Goal: Find specific page/section: Find specific page/section

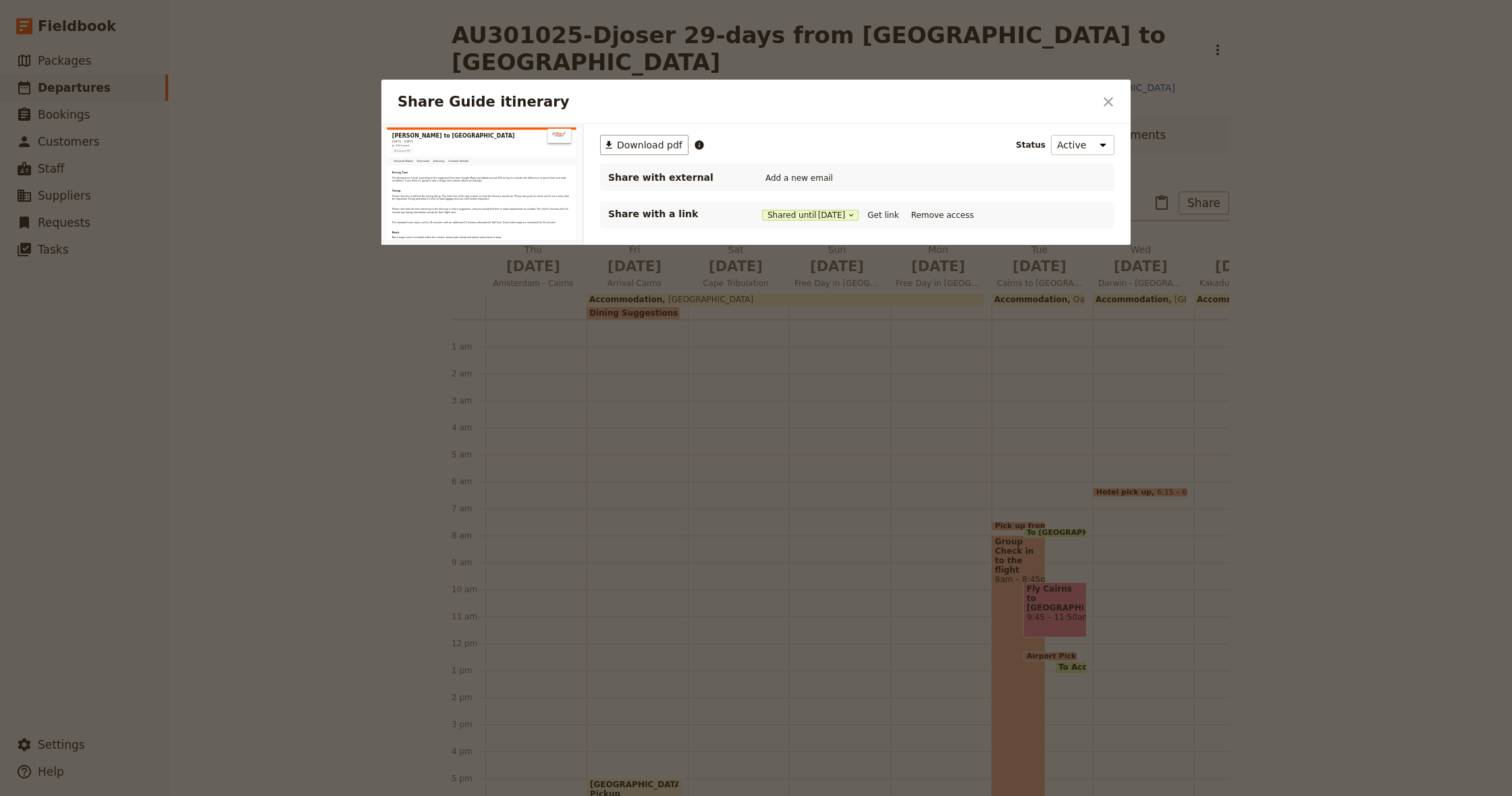
scroll to position [108, 0]
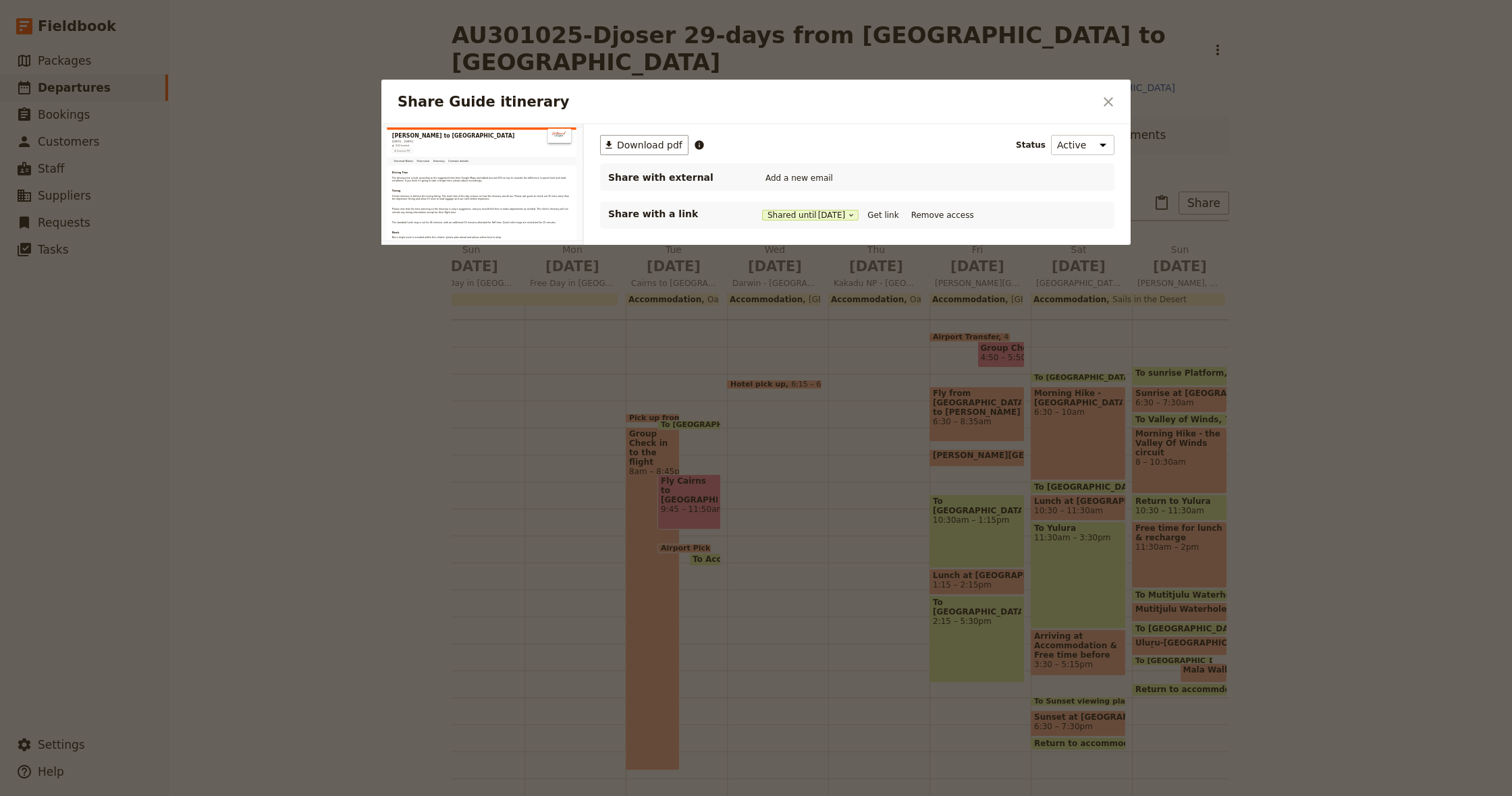
drag, startPoint x: 1109, startPoint y: 99, endPoint x: 1039, endPoint y: 96, distance: 70.1
click at [1108, 99] on icon "Close dialog" at bounding box center [1108, 101] width 16 height 16
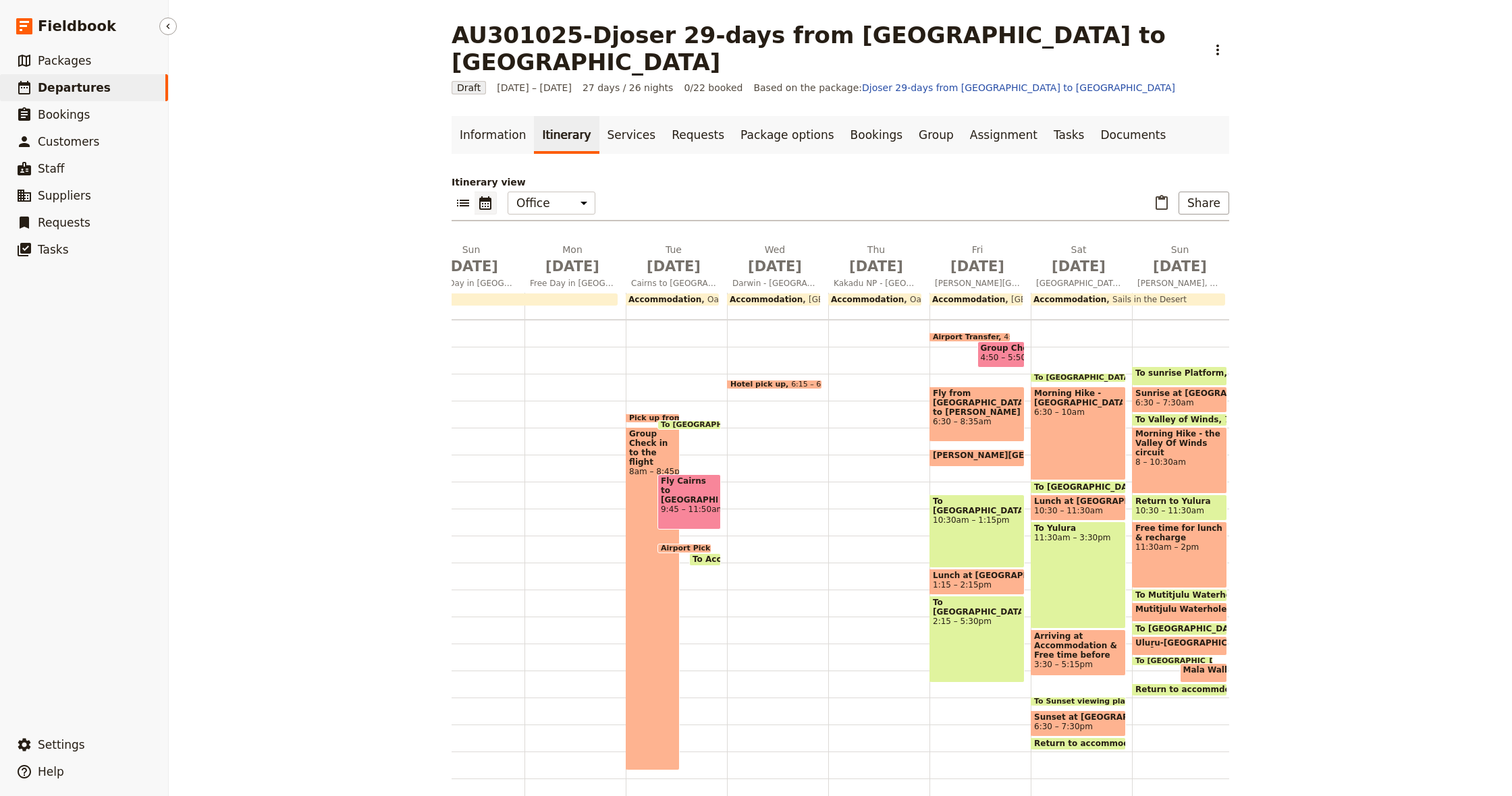
click at [61, 88] on span "Departures" at bounding box center [75, 87] width 73 height 13
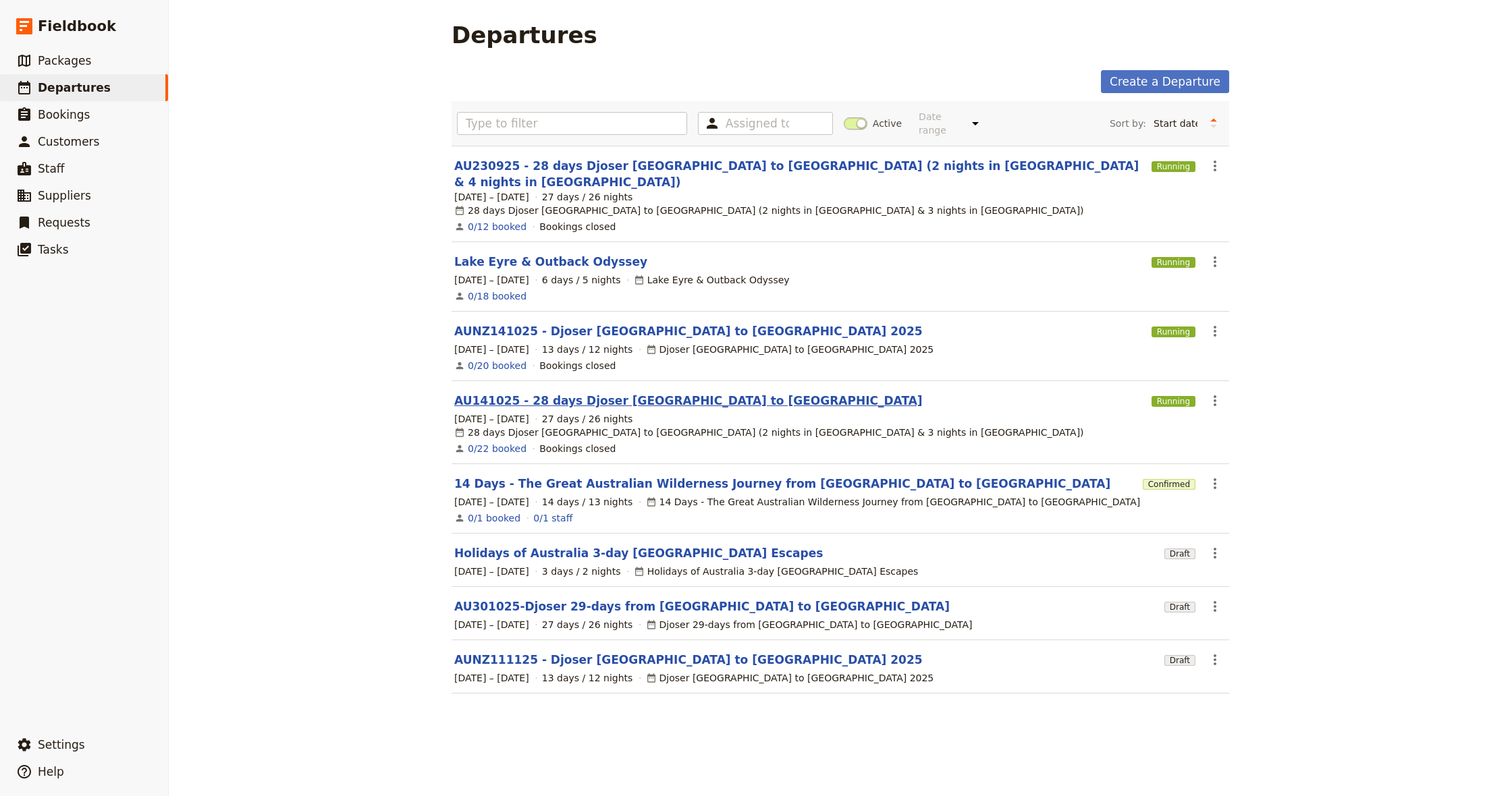
click at [526, 393] on link "AU141025 - 28 days Djoser [GEOGRAPHIC_DATA] to [GEOGRAPHIC_DATA]" at bounding box center [688, 400] width 468 height 16
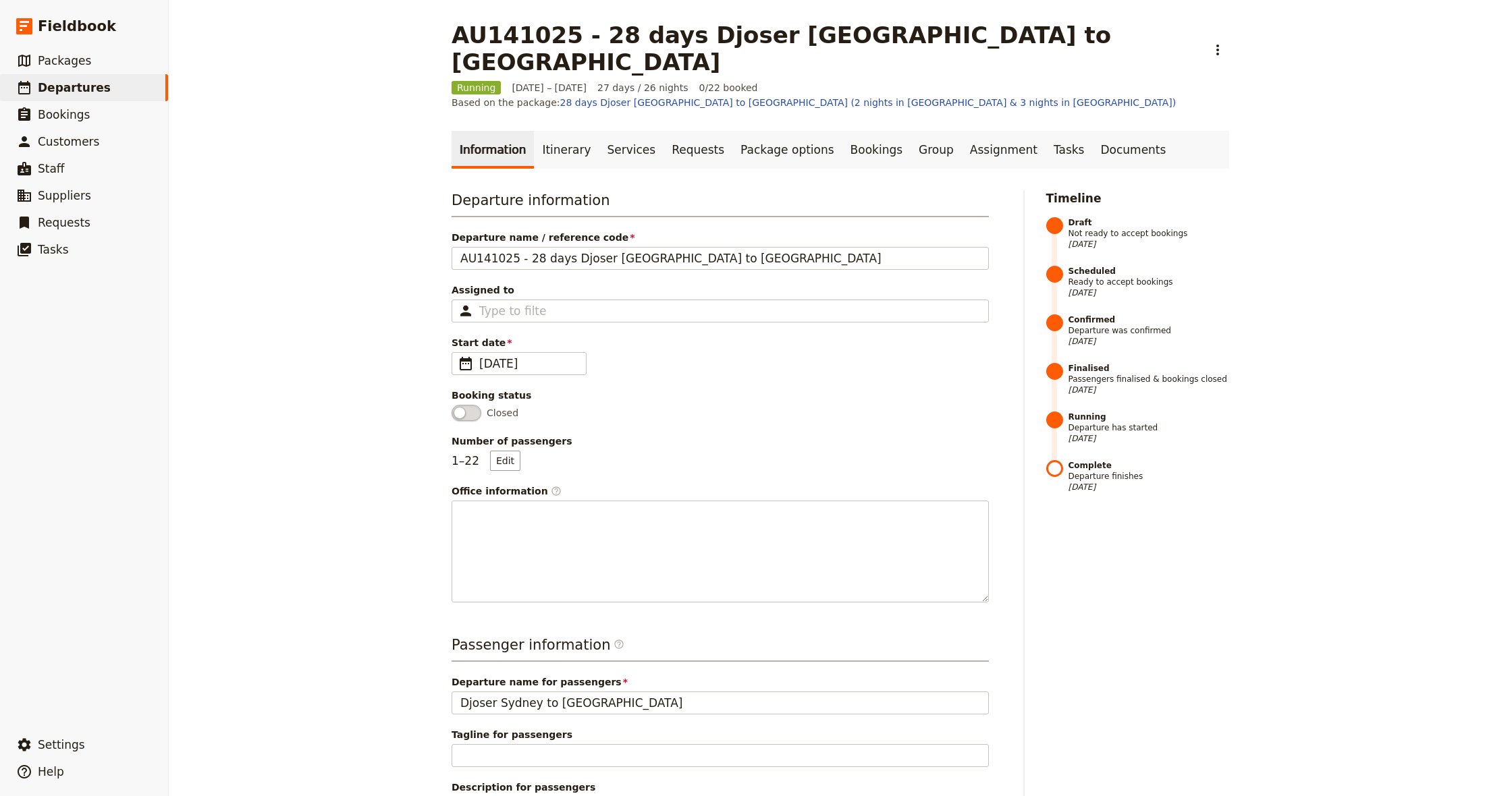
drag, startPoint x: 563, startPoint y: 109, endPoint x: 577, endPoint y: 138, distance: 32.2
click at [562, 131] on link "Itinerary" at bounding box center [566, 150] width 65 height 38
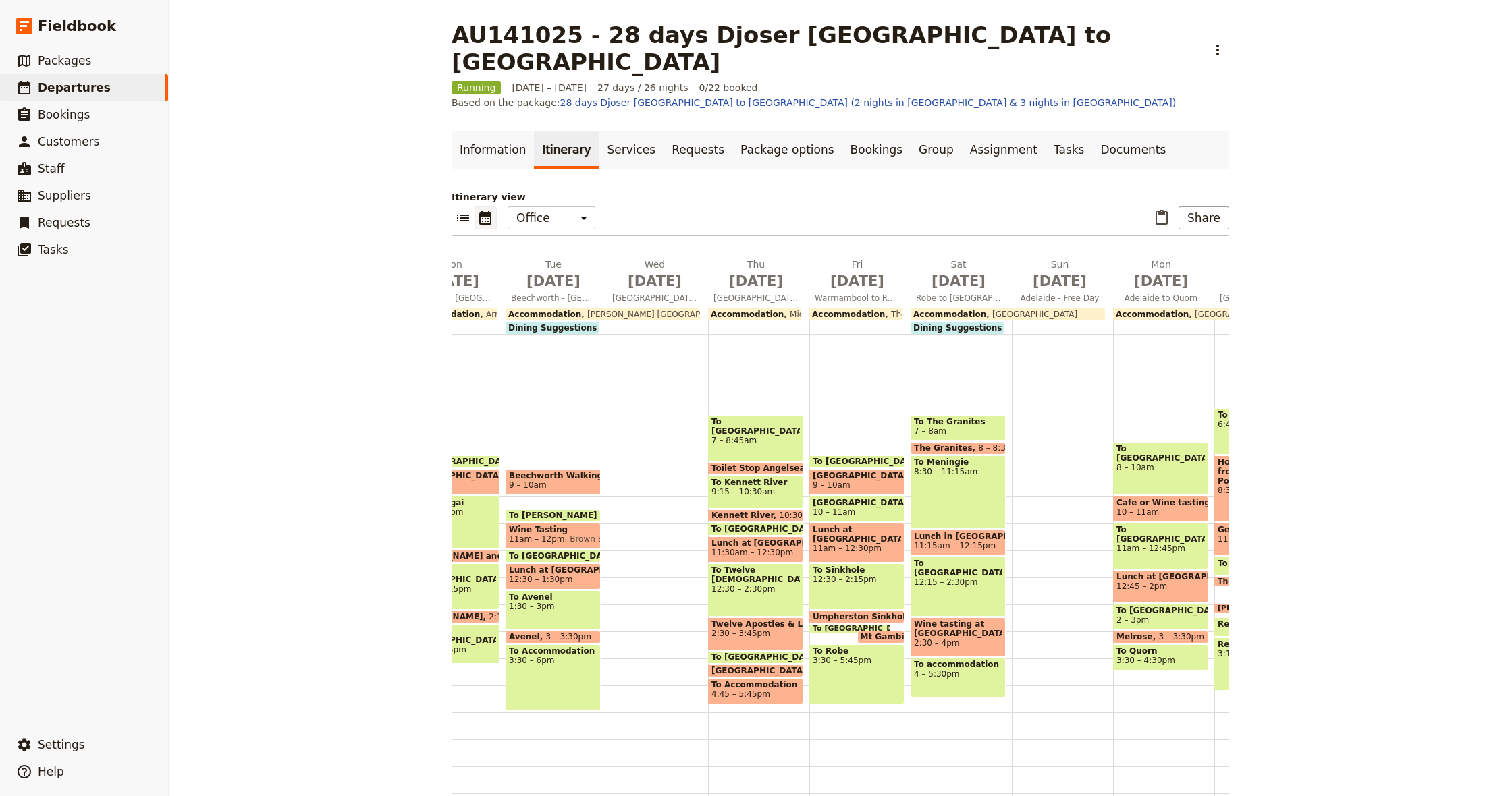
scroll to position [0, 686]
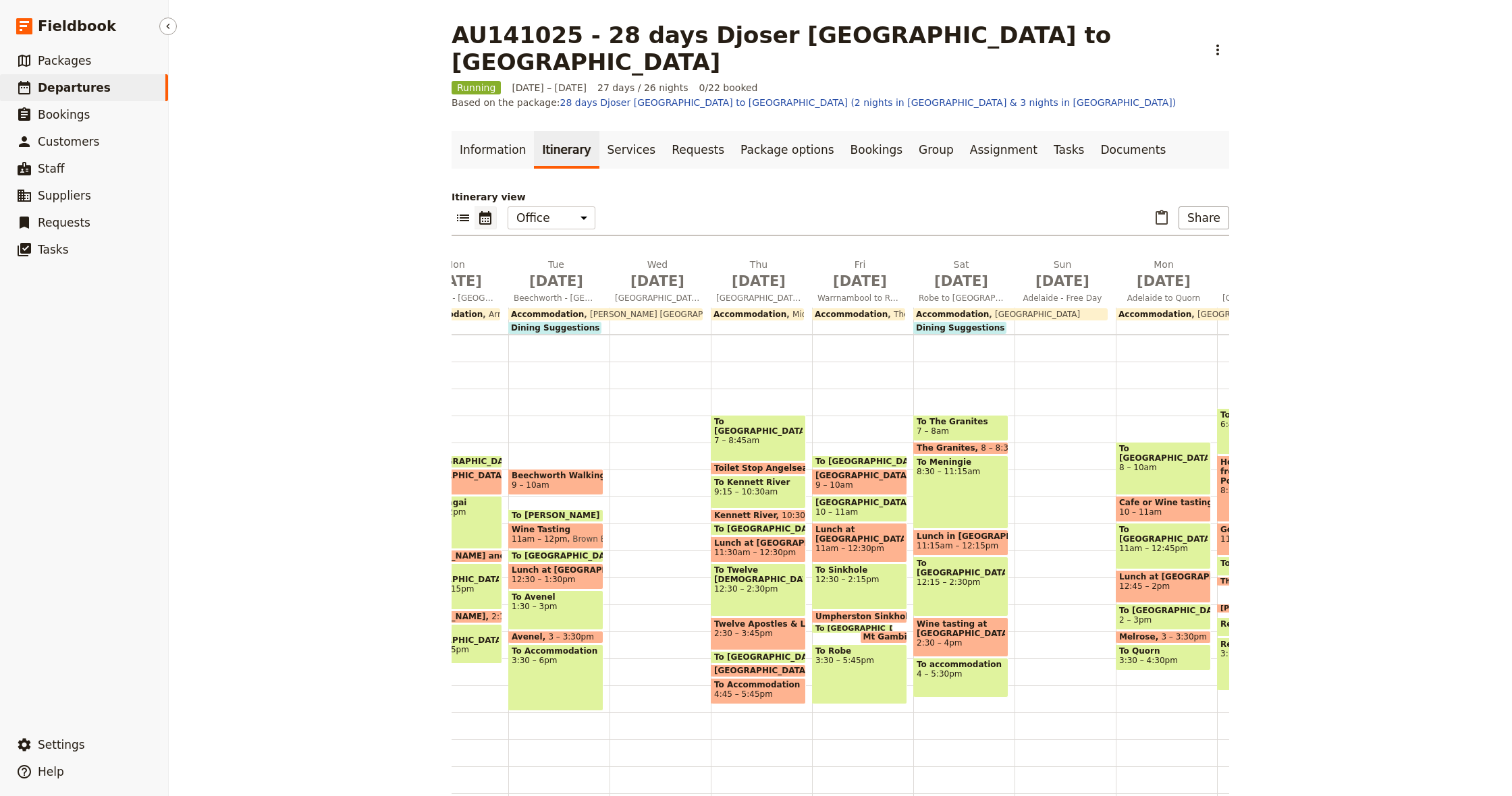
click at [126, 88] on link "​ Departures" at bounding box center [84, 87] width 168 height 27
